Goal: Task Accomplishment & Management: Use online tool/utility

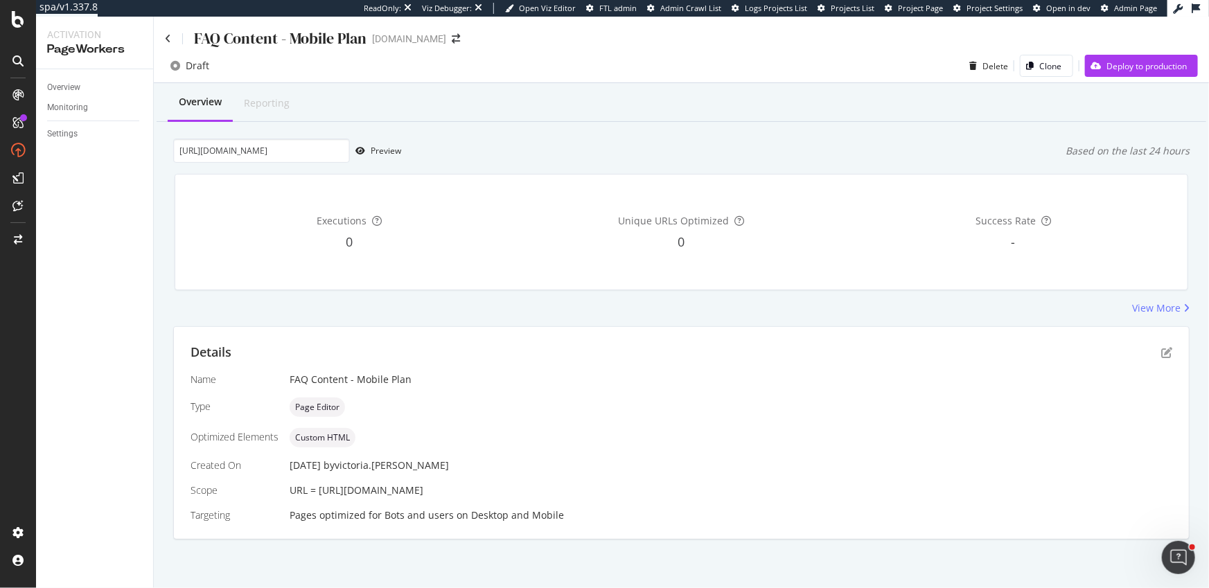
click at [1177, 358] on div "Details Name FAQ Content - Mobile Plan Type Page Editor Optimized Elements Cust…" at bounding box center [681, 433] width 1015 height 212
click at [1170, 354] on icon "pen-to-square" at bounding box center [1166, 352] width 11 height 11
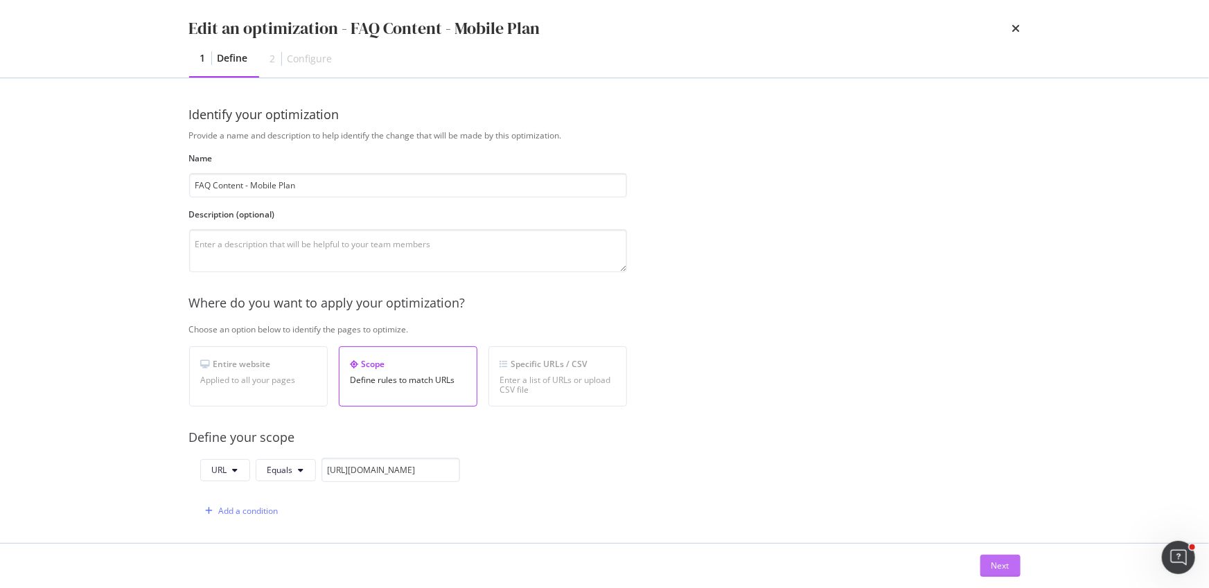
click at [988, 568] on button "Next" at bounding box center [1000, 566] width 40 height 22
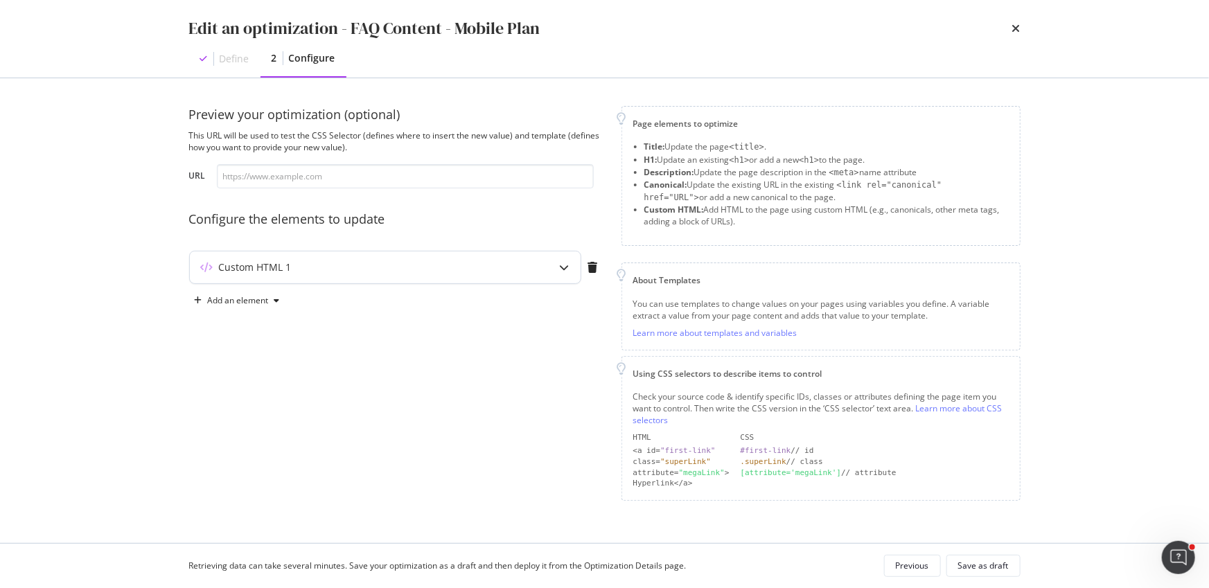
click at [538, 272] on div "Custom HTML 1" at bounding box center [385, 268] width 391 height 32
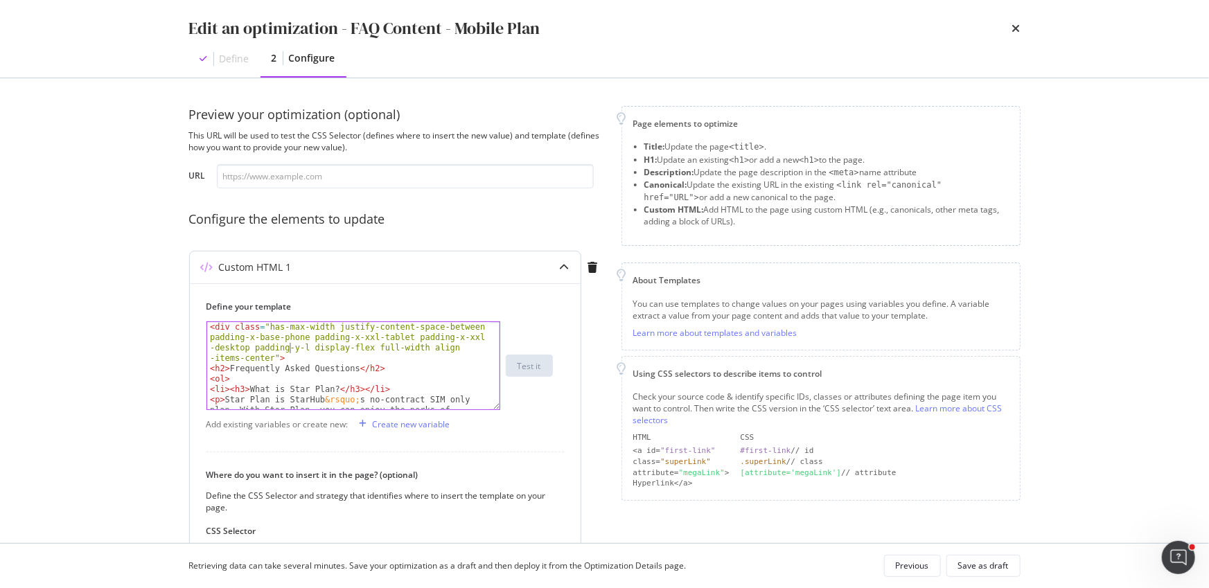
click at [292, 345] on div "< div class = "has-max-width justify-content-space-between padding-x-base-phone…" at bounding box center [348, 428] width 283 height 212
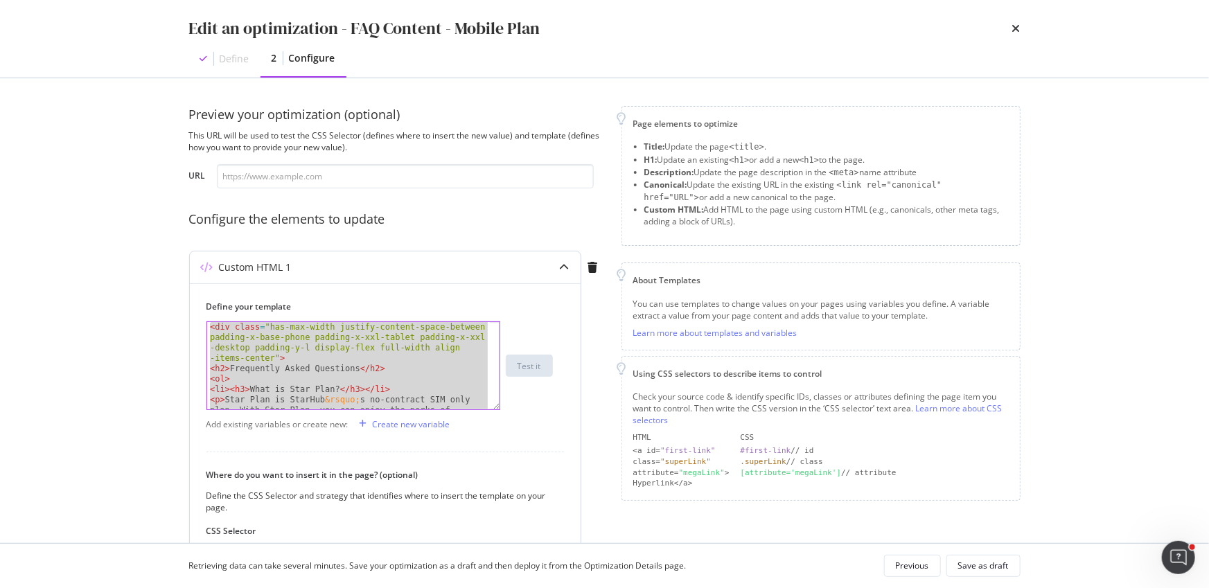
paste textarea "Cursor at row 23"
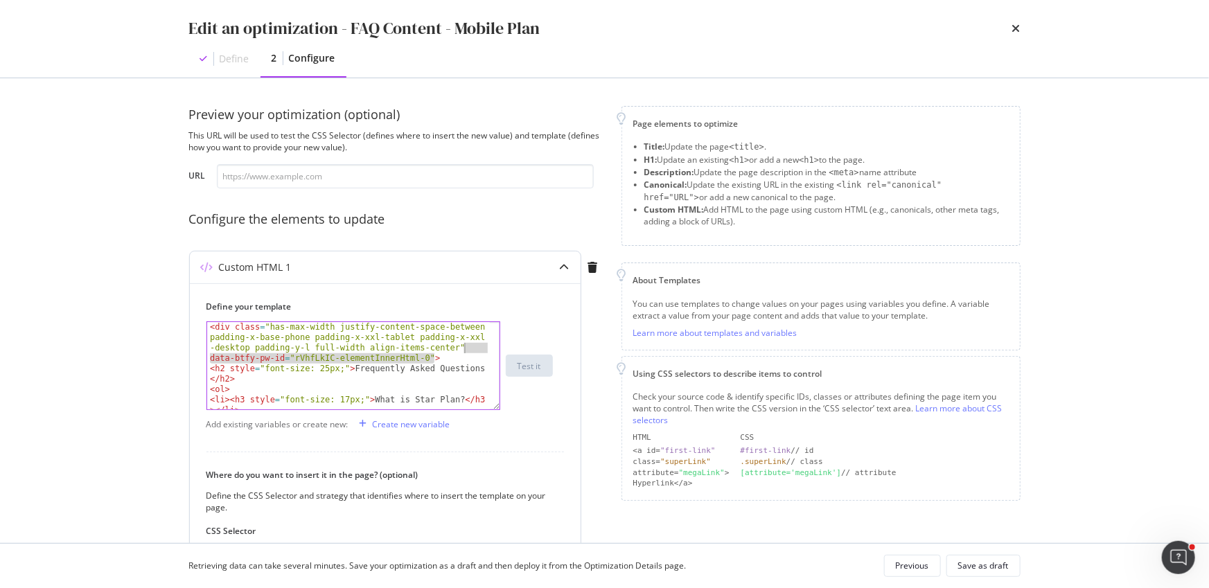
drag, startPoint x: 432, startPoint y: 359, endPoint x: 466, endPoint y: 345, distance: 36.7
click at [466, 345] on div "< div class = "has-max-width justify-content-space-between padding-x-base-phone…" at bounding box center [348, 428] width 283 height 212
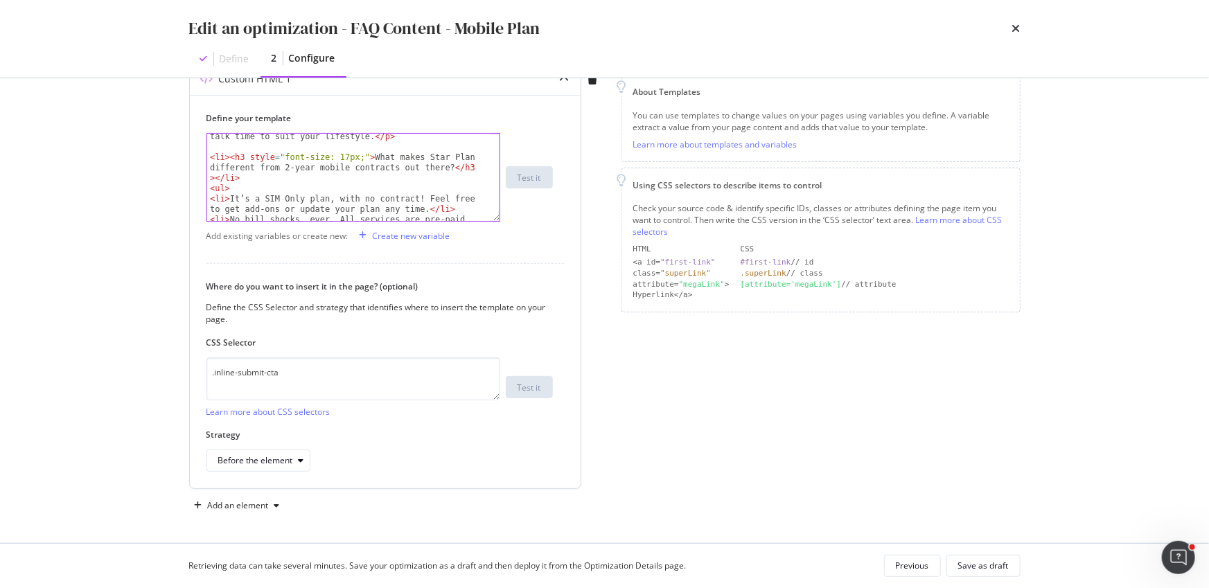
scroll to position [339, 0]
click at [252, 185] on div "< p > With StarHub's SIM-only Star Plan, you can build a plan that's a perfect …" at bounding box center [348, 176] width 283 height 160
type textarea "<li><h3 style="font-size: 17px;">What makes Star Plan different from 2-year mob…"
type textarea "M"
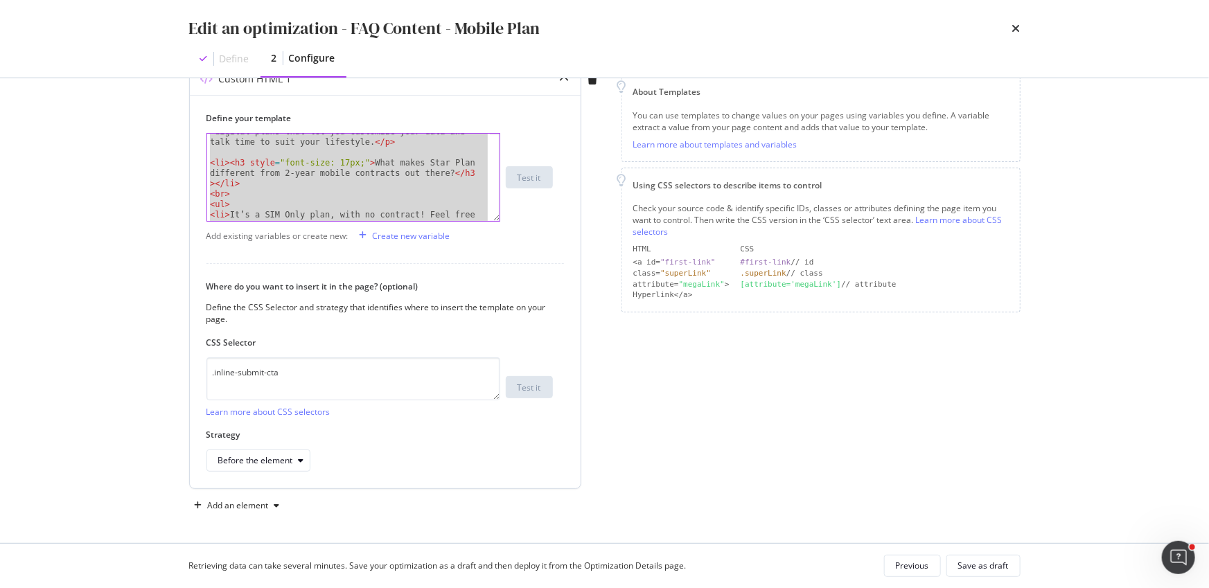
type textarea "</ol> </div>"
click at [419, 337] on label "CSS Selector" at bounding box center [379, 343] width 346 height 12
click at [961, 570] on div "Save as draft" at bounding box center [983, 566] width 51 height 12
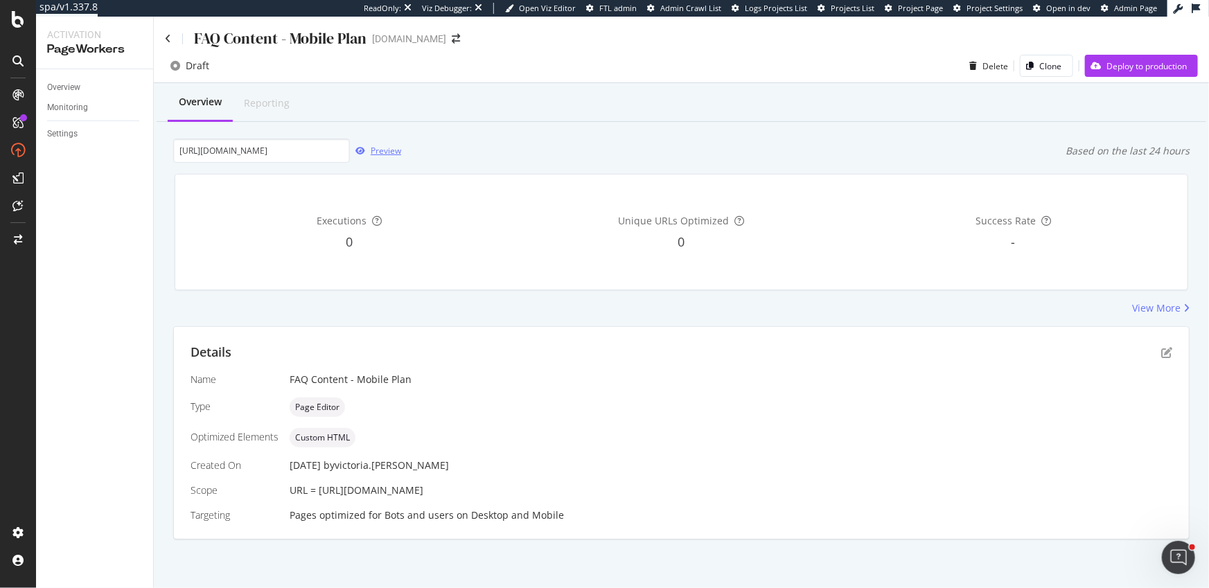
click at [393, 155] on div "Preview" at bounding box center [386, 151] width 30 height 12
click at [398, 150] on div "Preview" at bounding box center [386, 151] width 30 height 12
click at [383, 157] on div "Preview" at bounding box center [375, 151] width 51 height 21
click at [389, 155] on div "Preview" at bounding box center [386, 151] width 30 height 12
click at [371, 151] on div "Preview" at bounding box center [386, 151] width 30 height 12
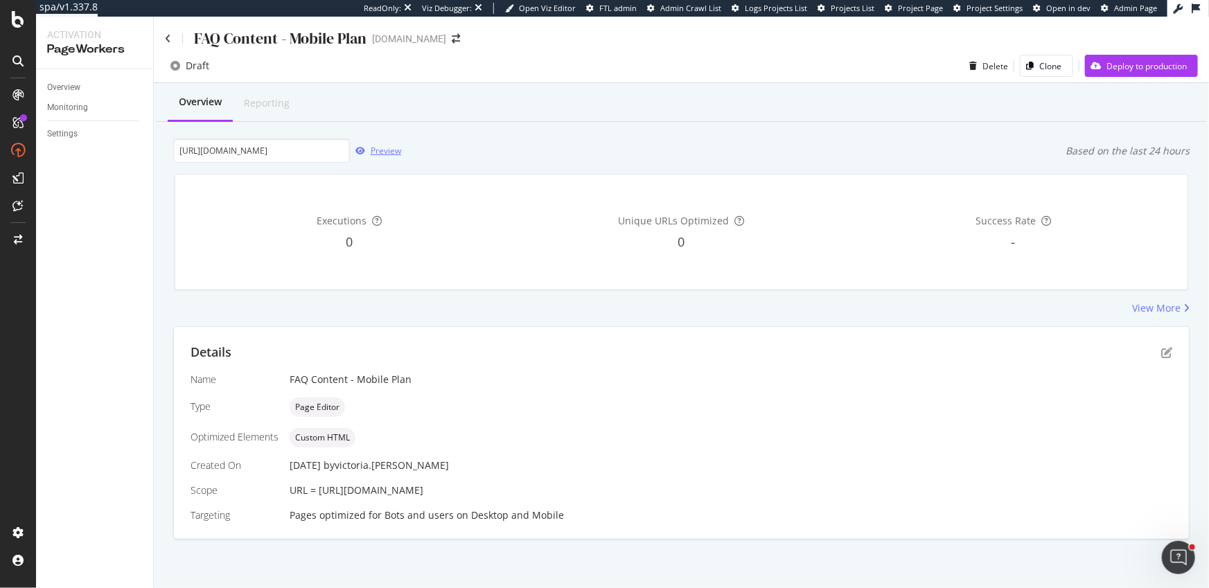
click at [393, 157] on div "Preview" at bounding box center [375, 151] width 51 height 21
click at [394, 151] on div "Preview" at bounding box center [386, 151] width 30 height 12
click at [387, 148] on div "Preview" at bounding box center [386, 151] width 30 height 12
click at [382, 155] on div "Preview" at bounding box center [386, 151] width 30 height 12
click at [392, 152] on div "Preview" at bounding box center [386, 151] width 30 height 12
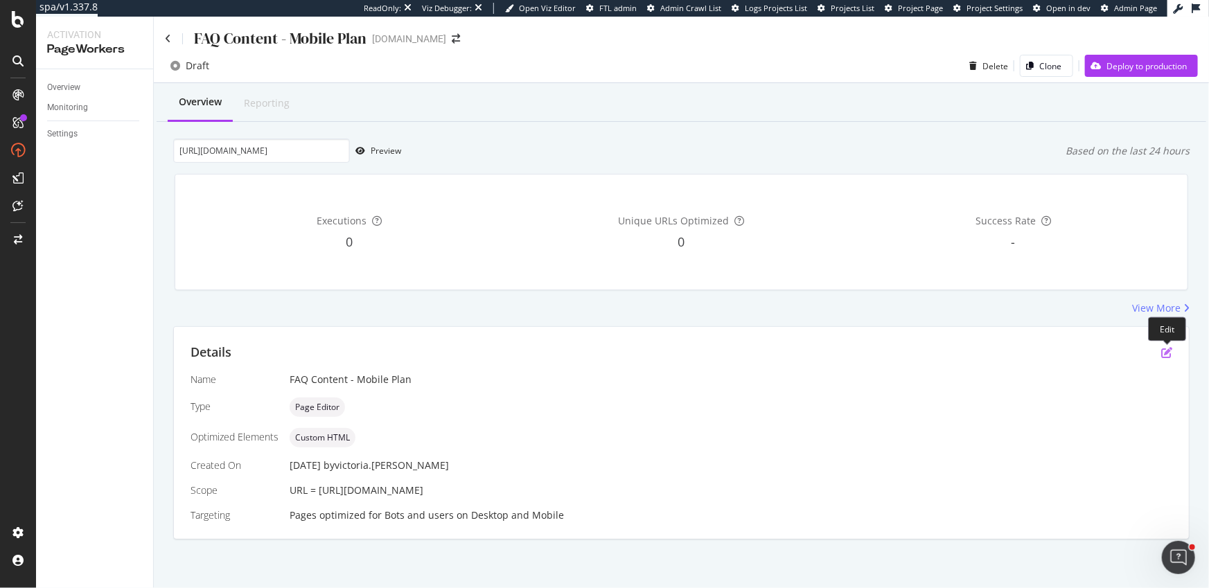
click at [1166, 349] on icon "pen-to-square" at bounding box center [1166, 352] width 11 height 11
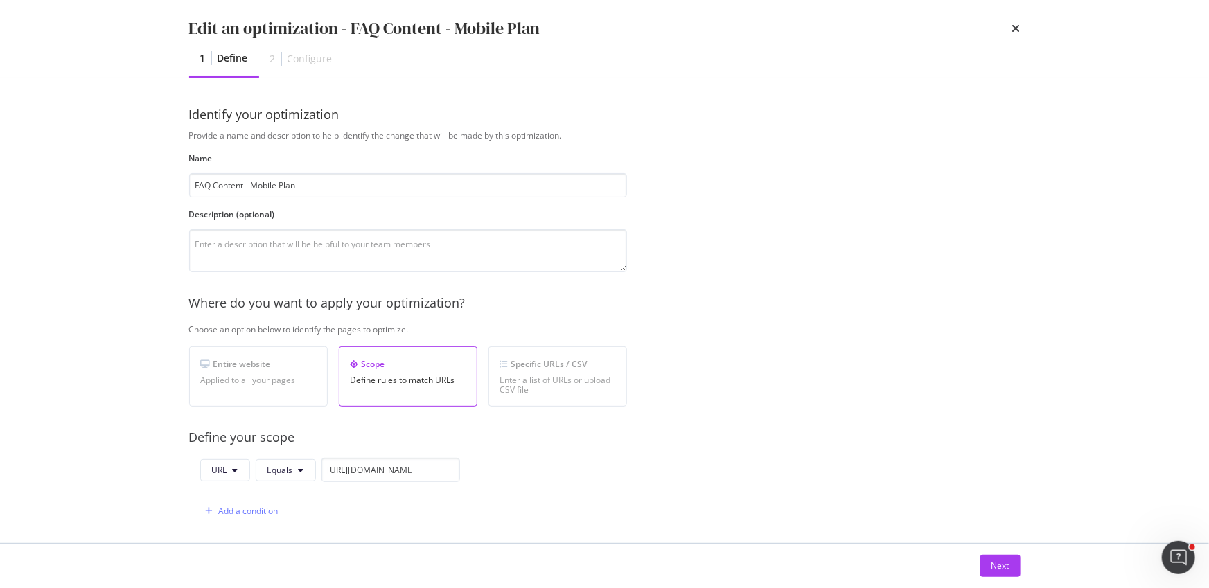
scroll to position [369, 0]
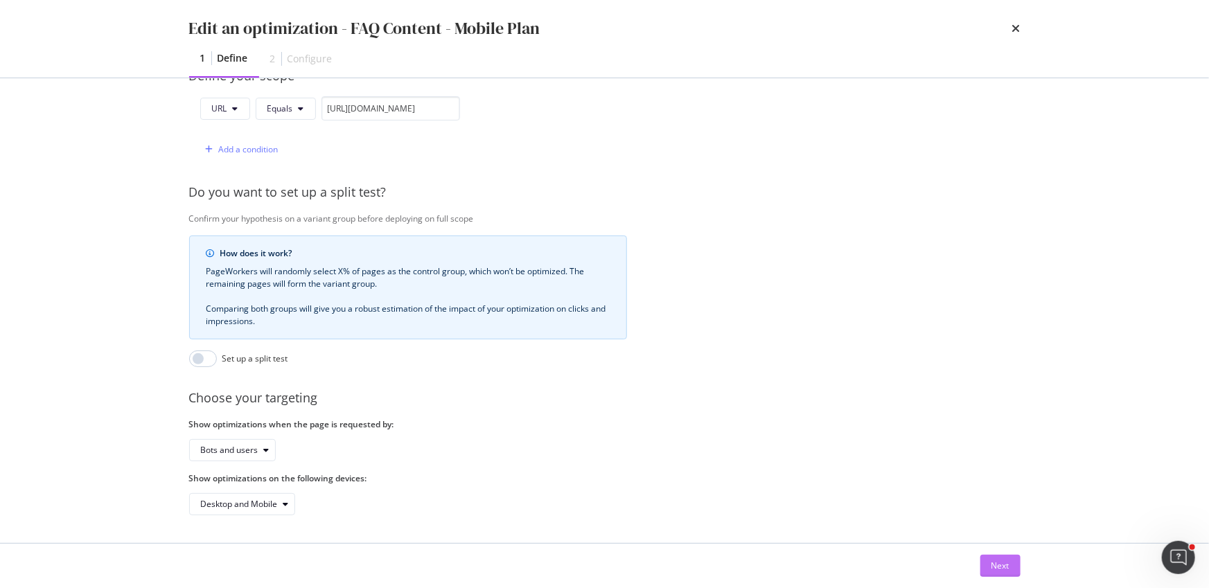
click at [994, 569] on div "Next" at bounding box center [1000, 566] width 18 height 12
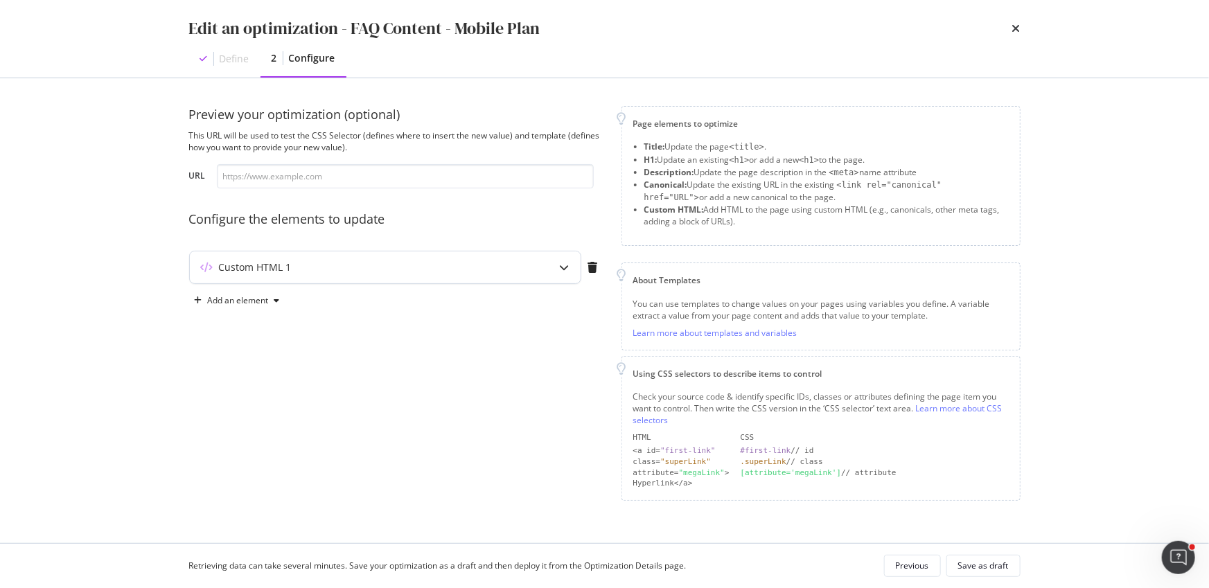
click at [529, 272] on div "Custom HTML 1" at bounding box center [385, 268] width 391 height 32
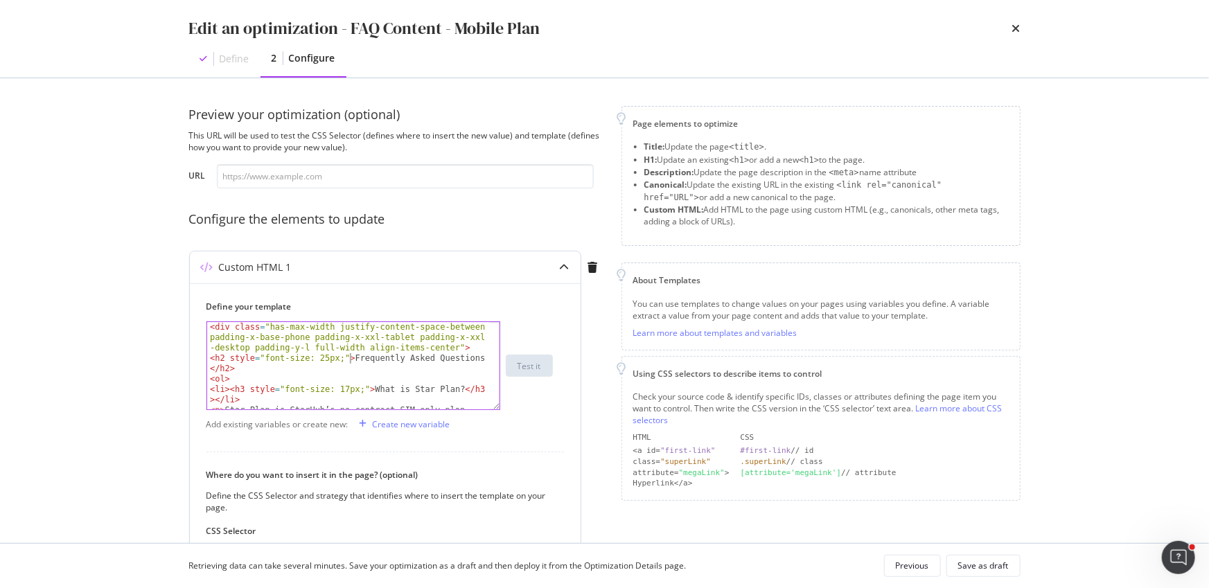
click at [349, 357] on div "< div class = "has-max-width justify-content-space-between padding-x-base-phone…" at bounding box center [348, 423] width 283 height 202
type textarea "</ol> </div>"
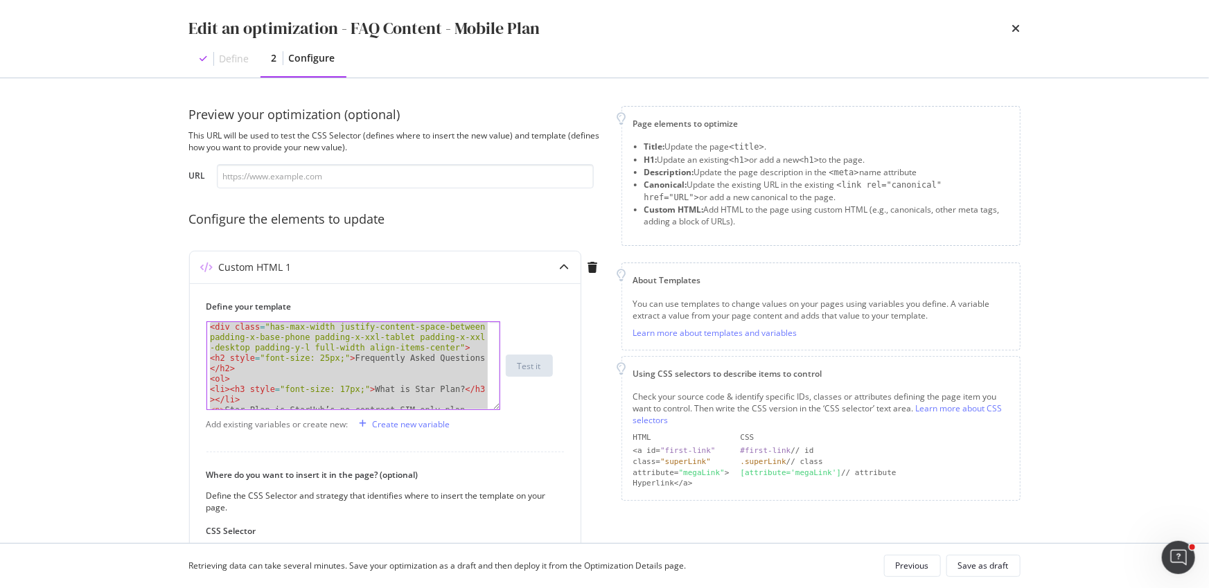
click at [528, 237] on div "Preview your optimization (optional) This URL will be used to test the CSS Sele…" at bounding box center [397, 405] width 416 height 599
click at [1143, 136] on div "Edit an optimization - FAQ Content - Mobile Plan Define 2 Configure Preview you…" at bounding box center [604, 294] width 1209 height 588
click at [468, 258] on div "Custom HTML 1" at bounding box center [385, 268] width 391 height 32
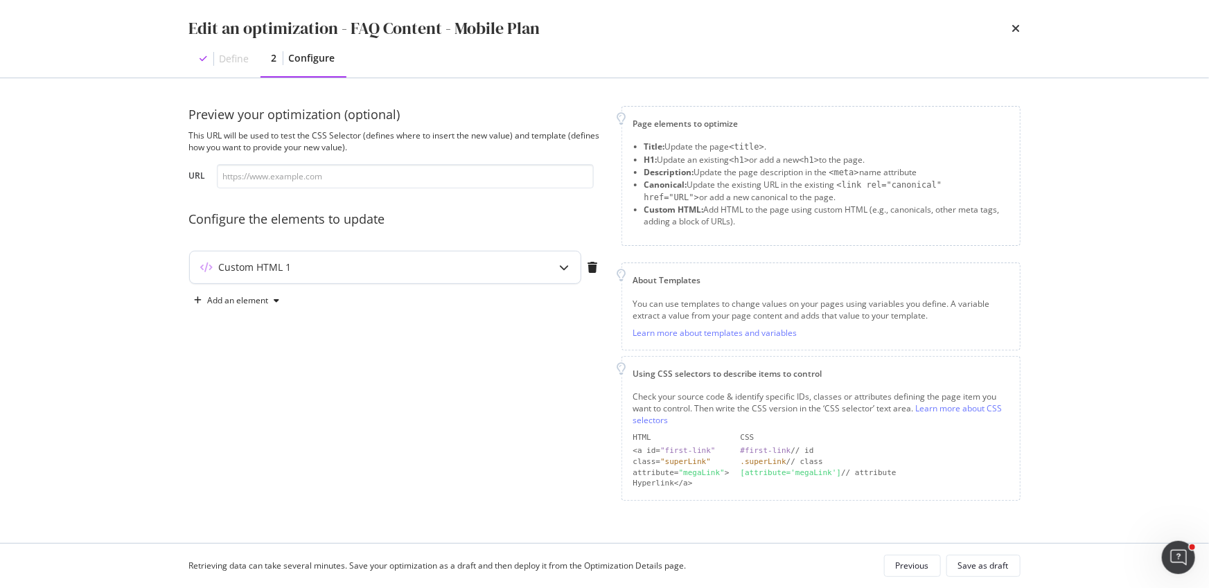
click at [383, 266] on div "Custom HTML 1" at bounding box center [358, 268] width 336 height 14
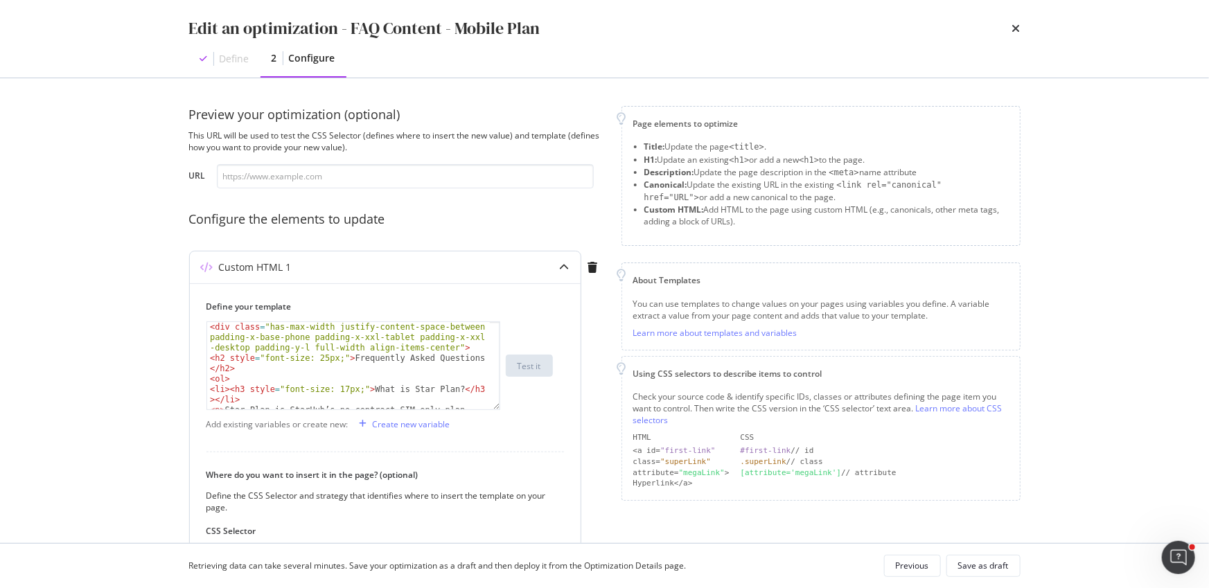
click at [364, 351] on div "< div class = "has-max-width justify-content-space-between padding-x-base-phone…" at bounding box center [348, 423] width 283 height 202
type textarea "</ol> </div>"
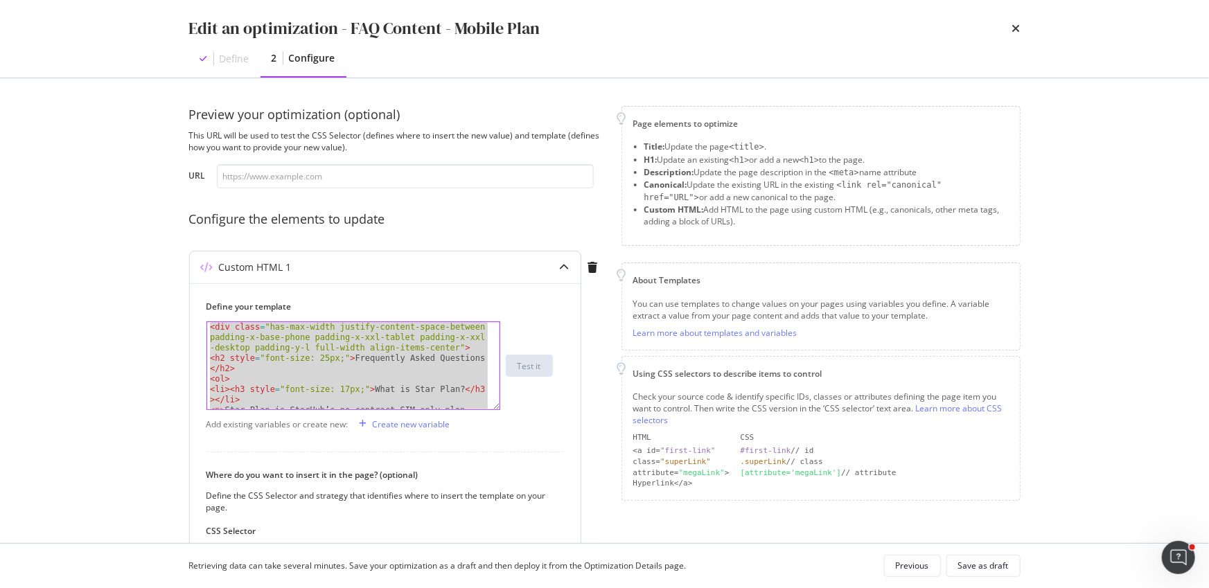
paste textarea "Cursor at row 24"
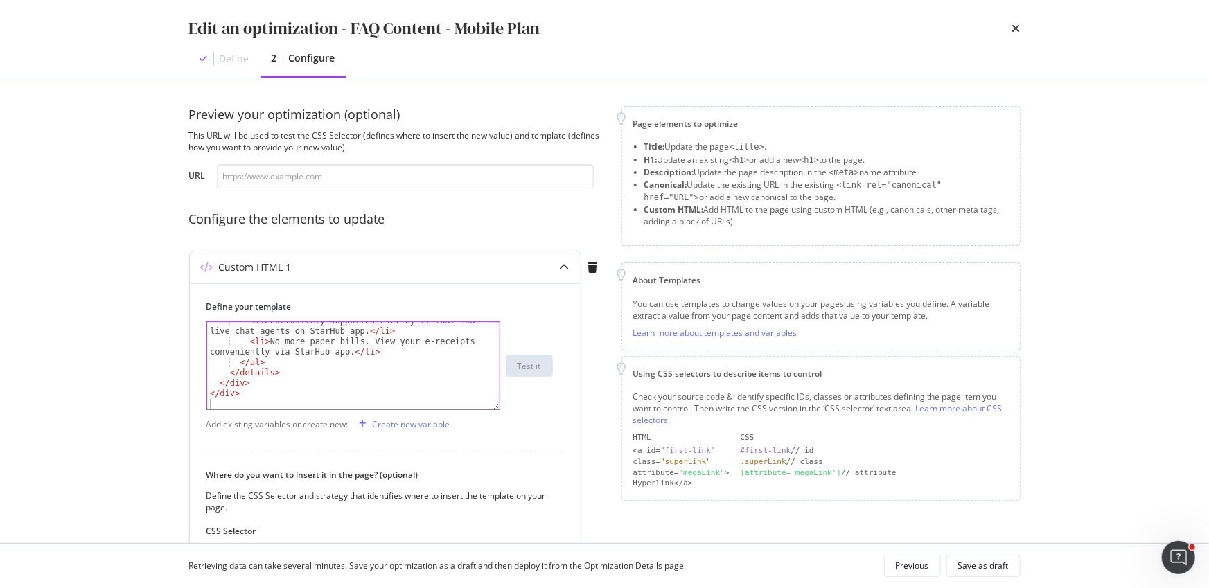
scroll to position [188, 0]
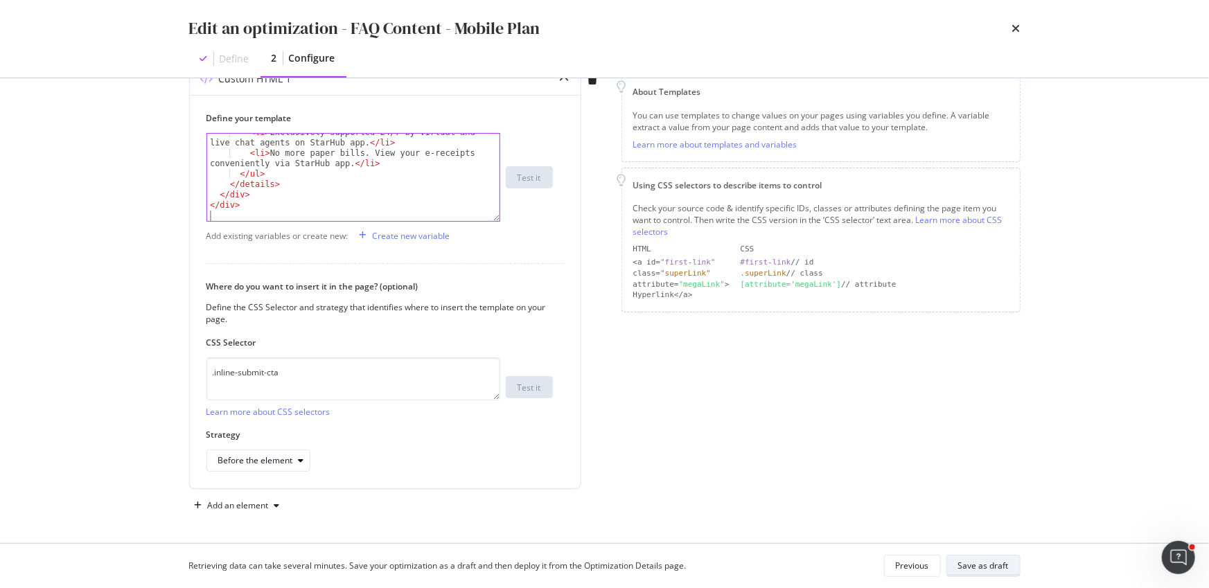
click at [999, 571] on div "Save as draft" at bounding box center [983, 566] width 51 height 12
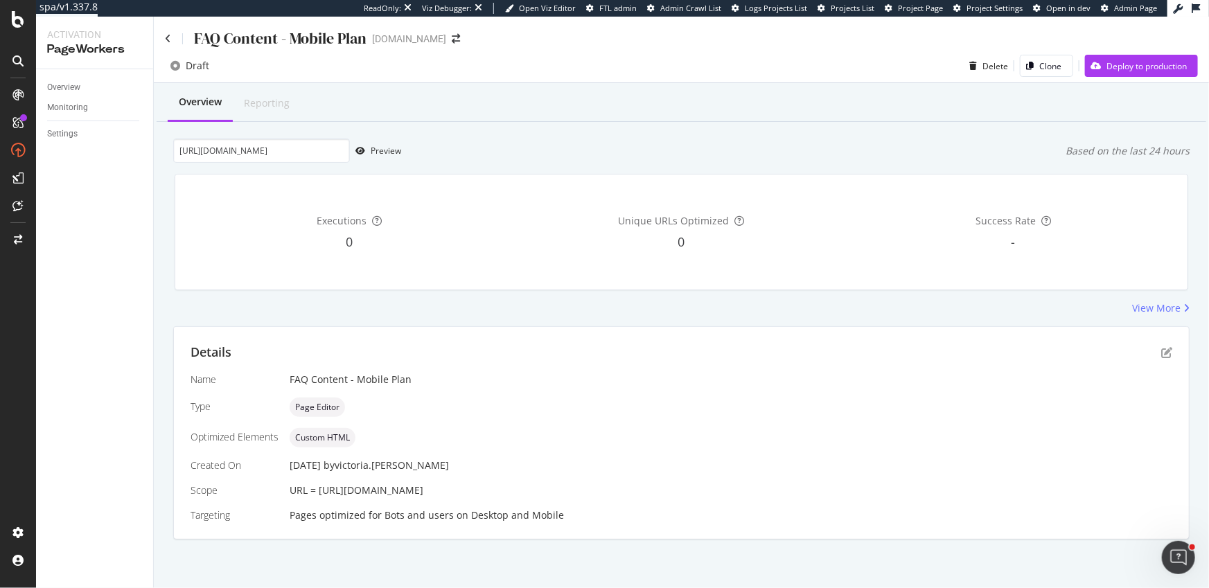
click at [650, 74] on div "Draft Delete Clone Deploy to production" at bounding box center [681, 69] width 1055 height 28
click at [392, 150] on div "Preview" at bounding box center [386, 151] width 30 height 12
click at [390, 153] on div "Preview" at bounding box center [386, 151] width 30 height 12
click at [371, 151] on div "Preview" at bounding box center [386, 151] width 30 height 12
click at [399, 152] on div "Preview" at bounding box center [386, 151] width 30 height 12
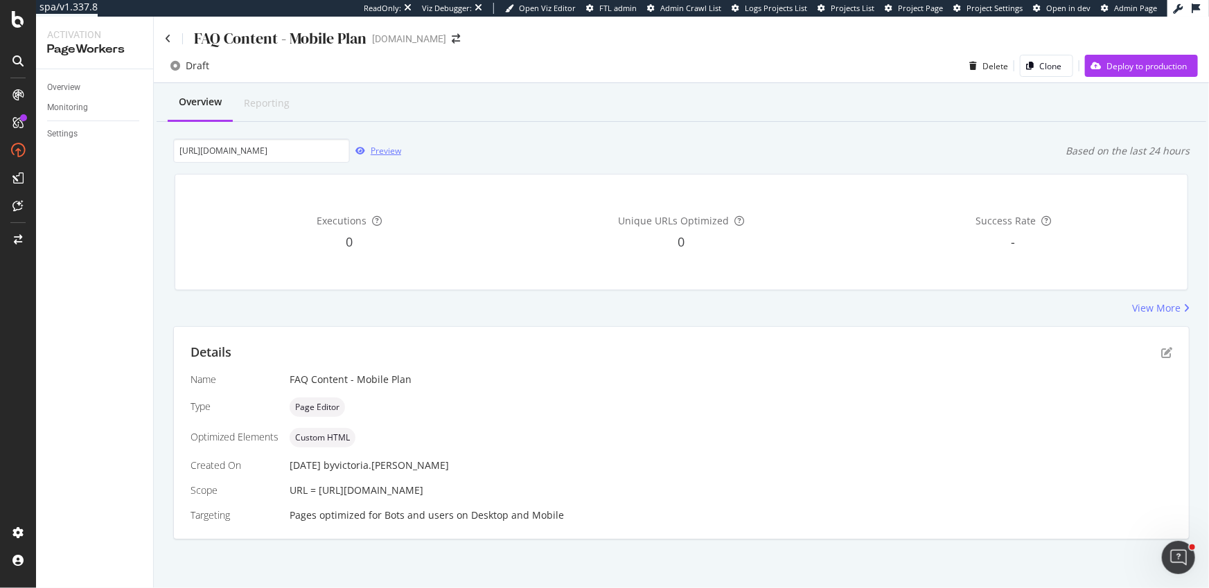
click at [385, 148] on div "Preview" at bounding box center [386, 151] width 30 height 12
click at [387, 151] on div "Preview" at bounding box center [386, 151] width 30 height 12
click at [1168, 350] on icon "pen-to-square" at bounding box center [1166, 352] width 11 height 11
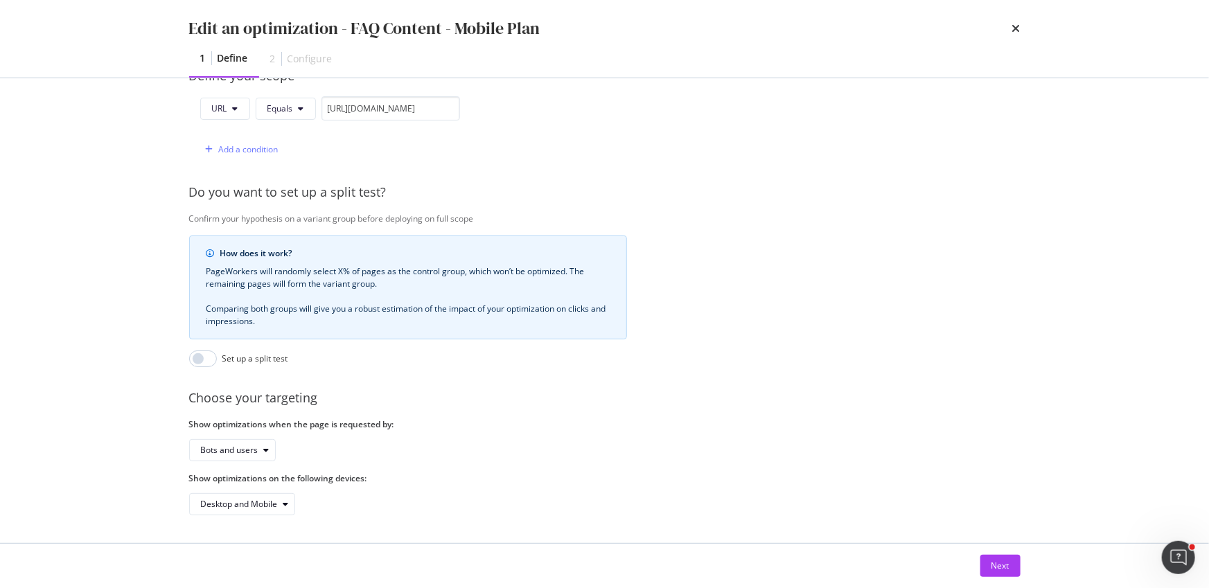
scroll to position [369, 0]
click at [985, 560] on button "Next" at bounding box center [1000, 566] width 40 height 22
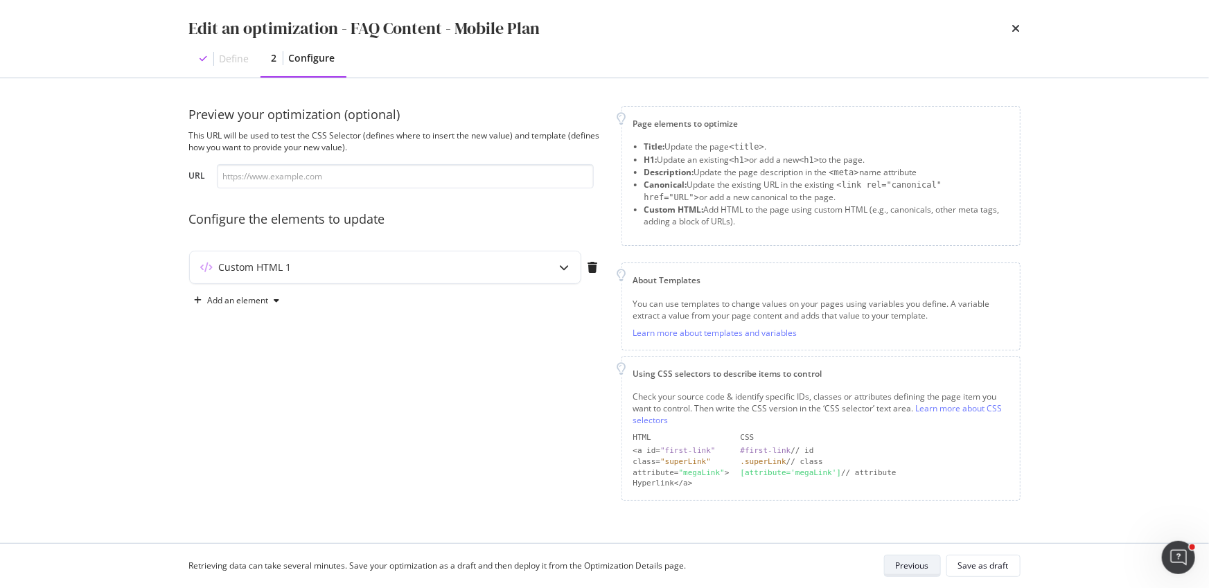
scroll to position [0, 0]
click at [441, 276] on div "Custom HTML 1" at bounding box center [385, 268] width 391 height 32
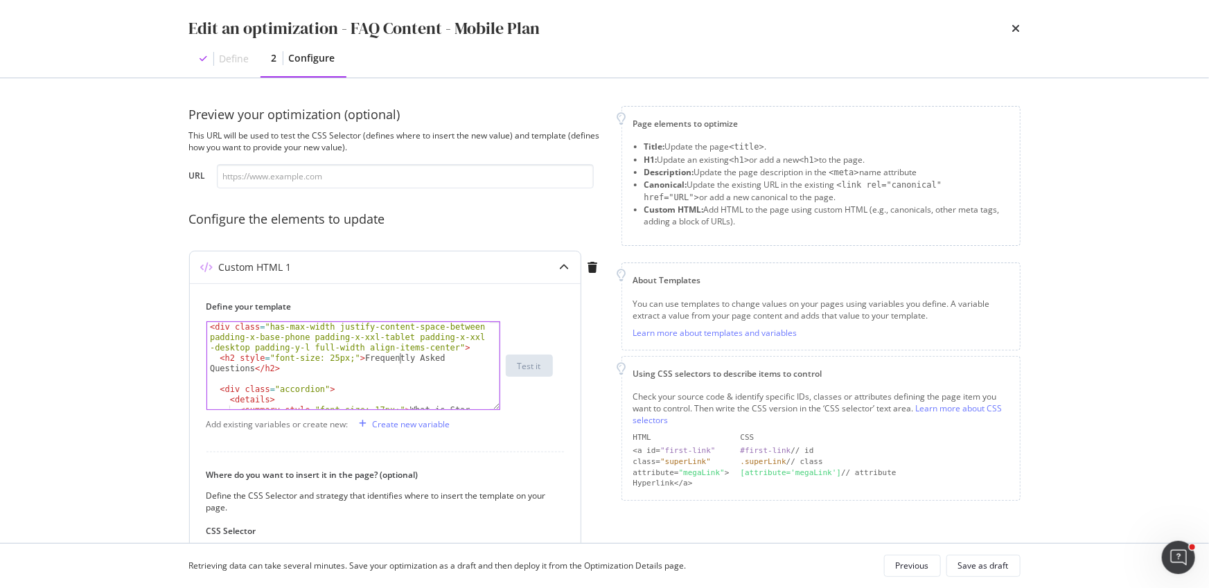
click at [400, 355] on div "< div class = "has-max-width justify-content-space-between padding-x-base-phone…" at bounding box center [348, 391] width 283 height 139
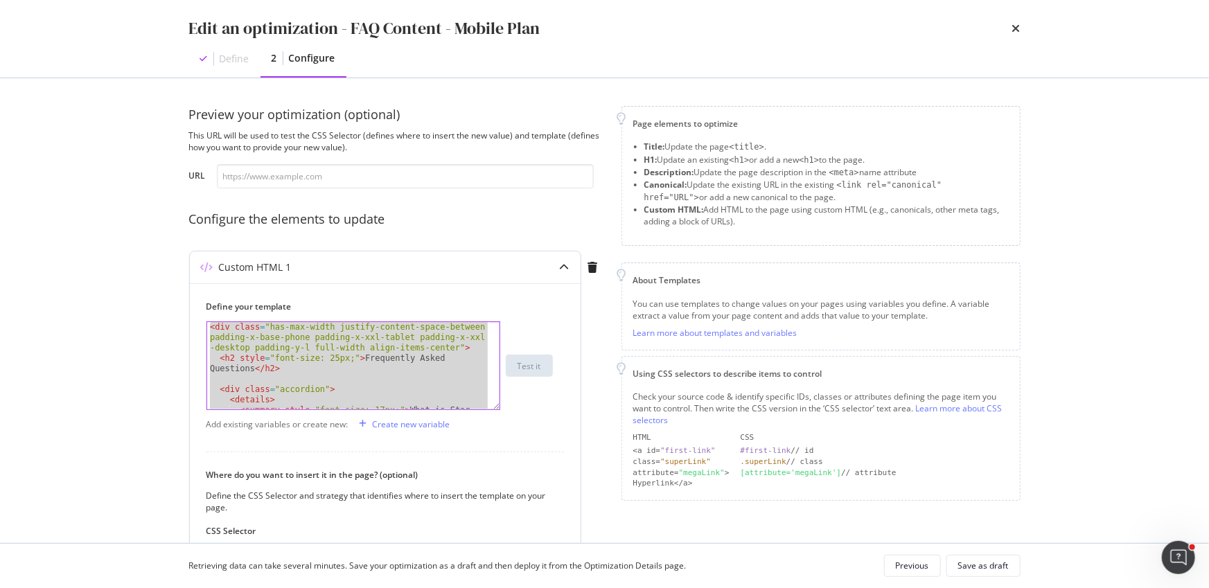
click at [356, 355] on div "< div class = "has-max-width justify-content-space-between padding-x-base-phone…" at bounding box center [348, 391] width 283 height 139
paste textarea "Cursor at row 33"
type textarea "</div>"
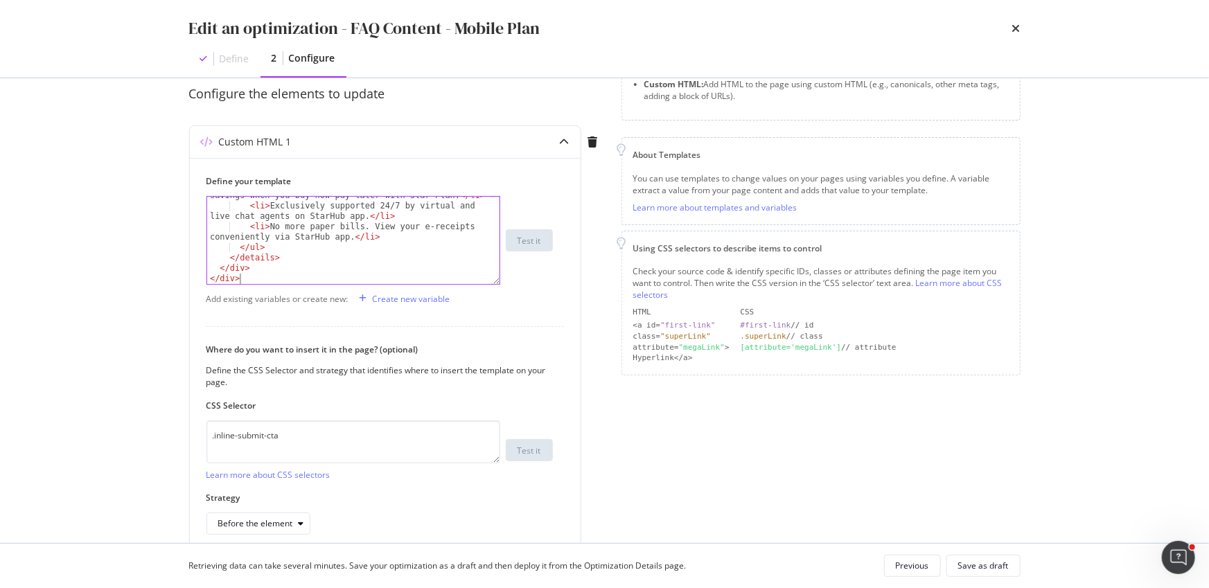
scroll to position [188, 0]
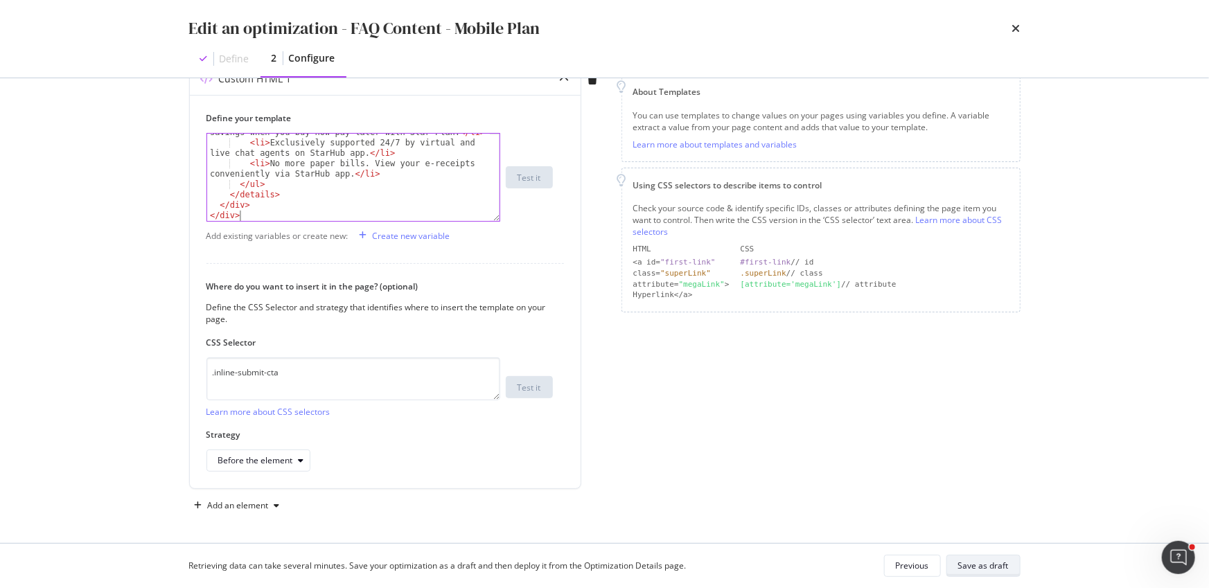
click at [982, 573] on div "Save as draft" at bounding box center [983, 565] width 51 height 19
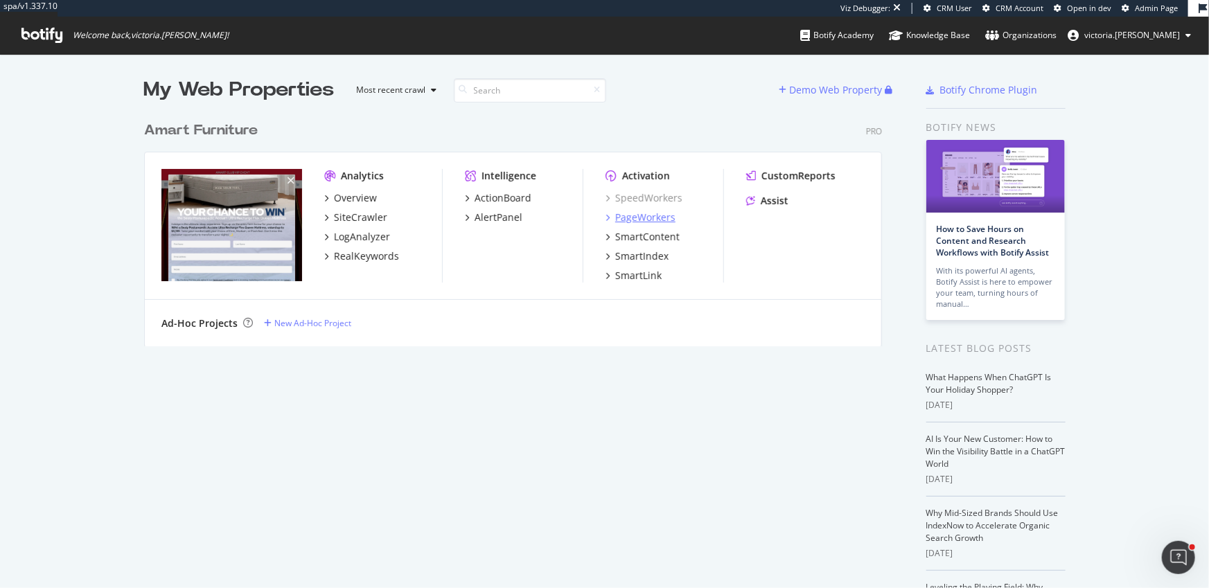
click at [660, 222] on div "PageWorkers" at bounding box center [645, 218] width 60 height 14
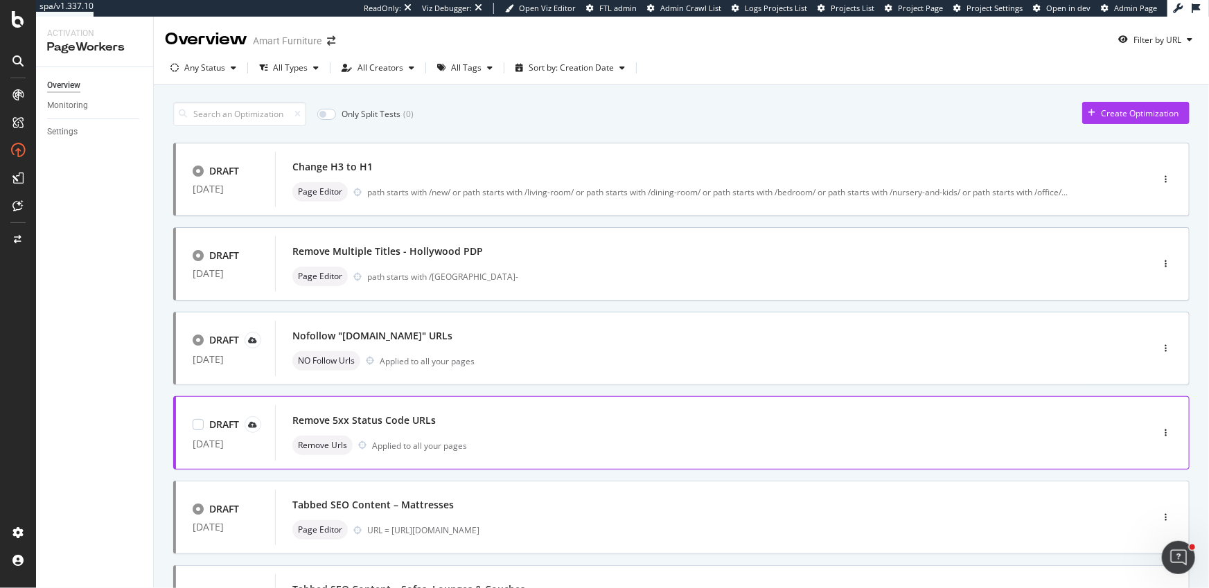
scroll to position [30, 0]
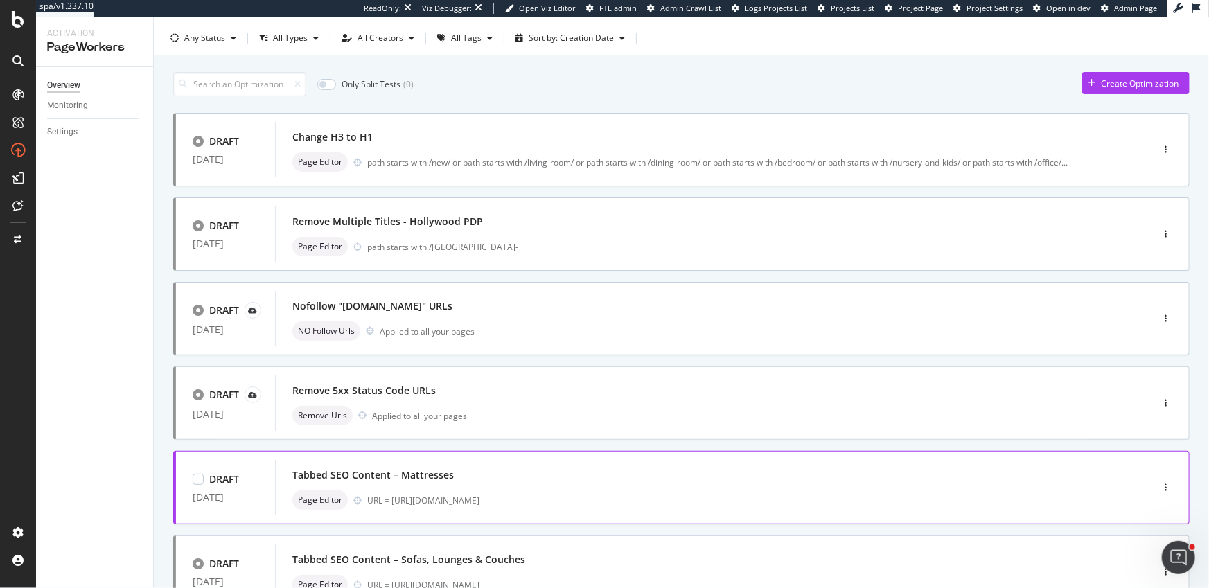
click at [669, 454] on div "DRAFT [DATE] Tabbed SEO Content – Mattresses Page Editor URL = [URL][DOMAIN_NAM…" at bounding box center [681, 487] width 1016 height 73
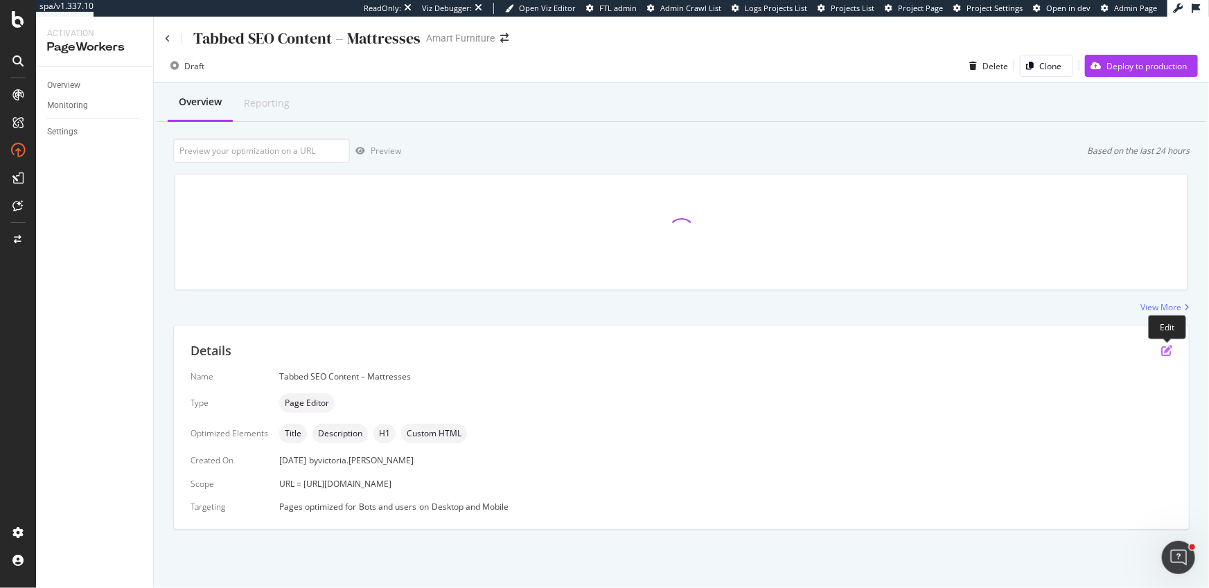
click at [1170, 350] on icon "pen-to-square" at bounding box center [1166, 350] width 11 height 11
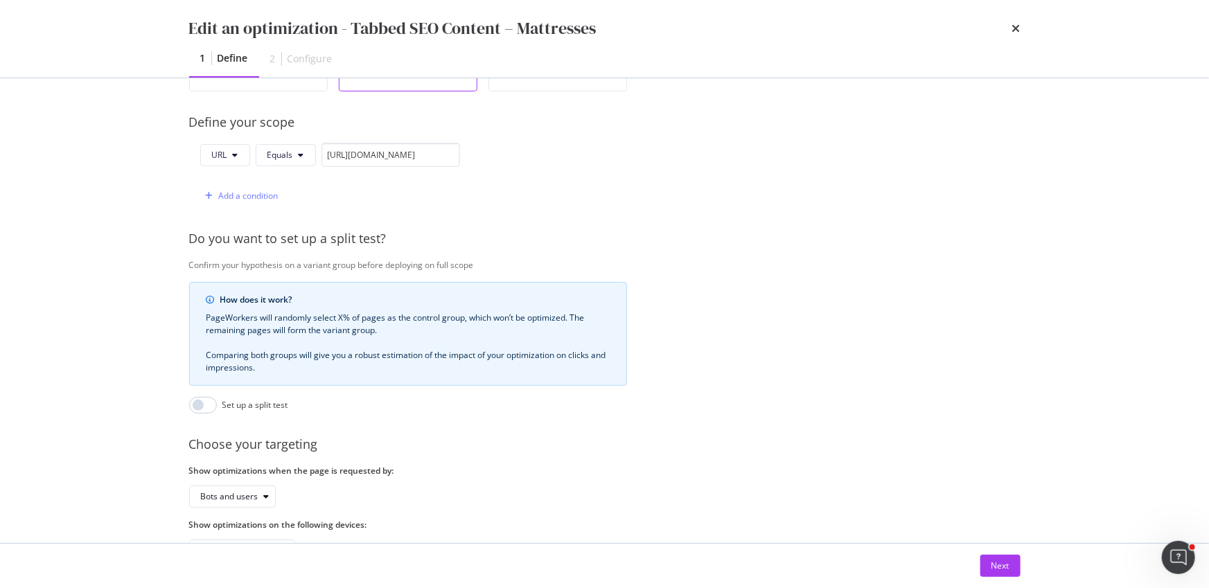
scroll to position [369, 0]
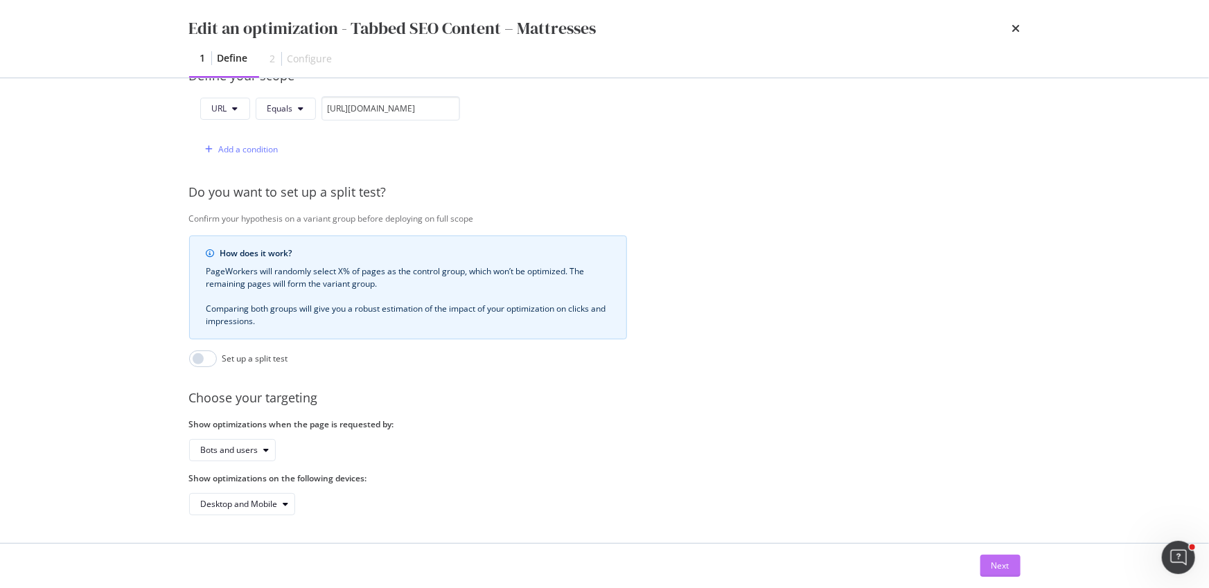
click at [992, 567] on div "Next" at bounding box center [1000, 566] width 18 height 12
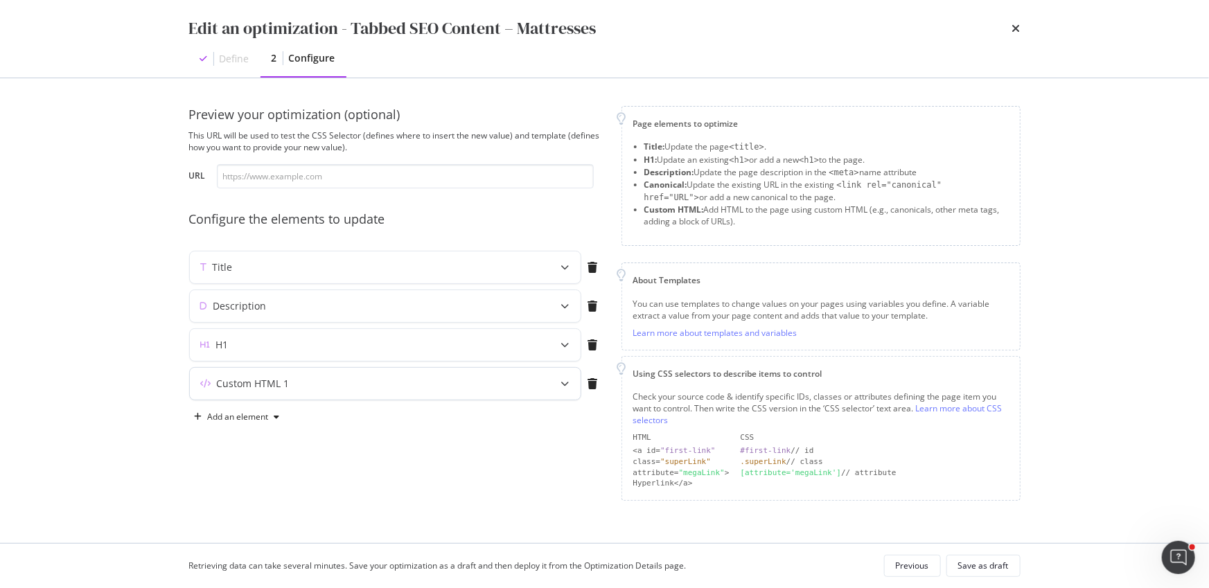
click at [543, 380] on div "Custom HTML 1" at bounding box center [385, 384] width 391 height 32
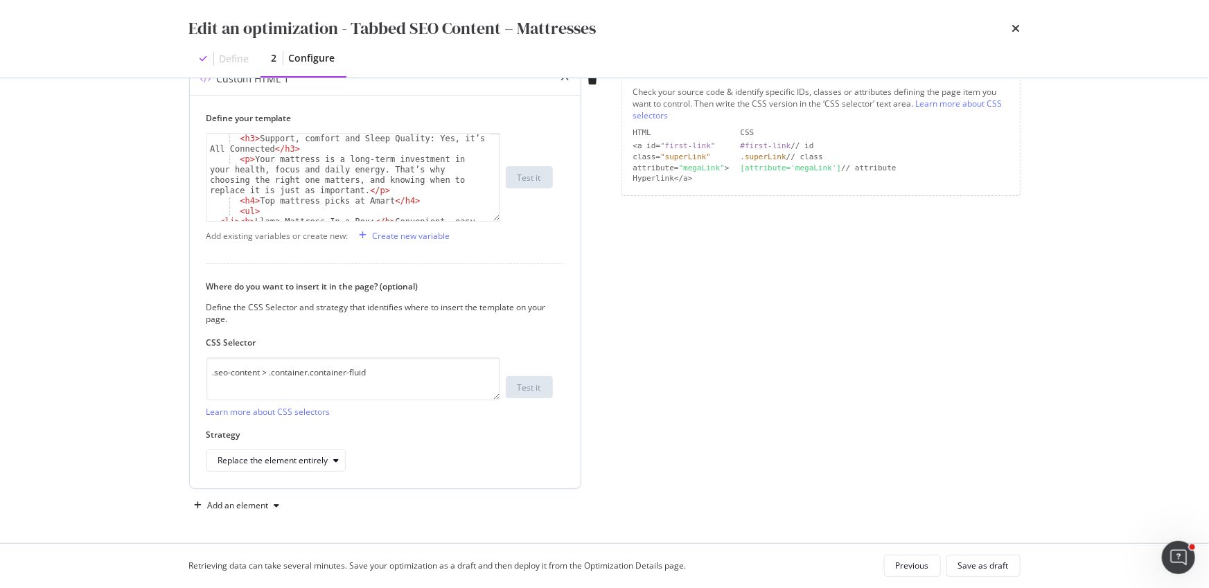
scroll to position [879, 0]
